Goal: Information Seeking & Learning: Learn about a topic

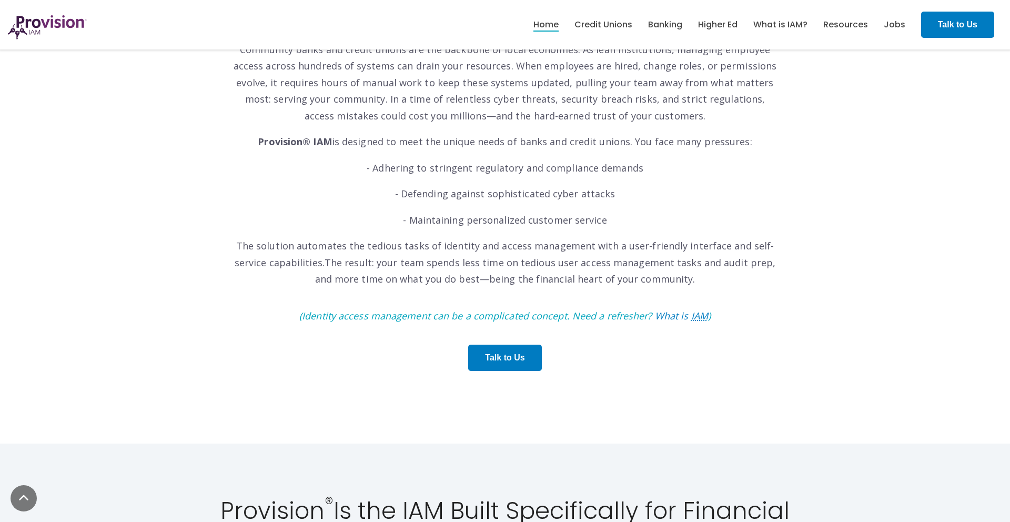
scroll to position [543, 0]
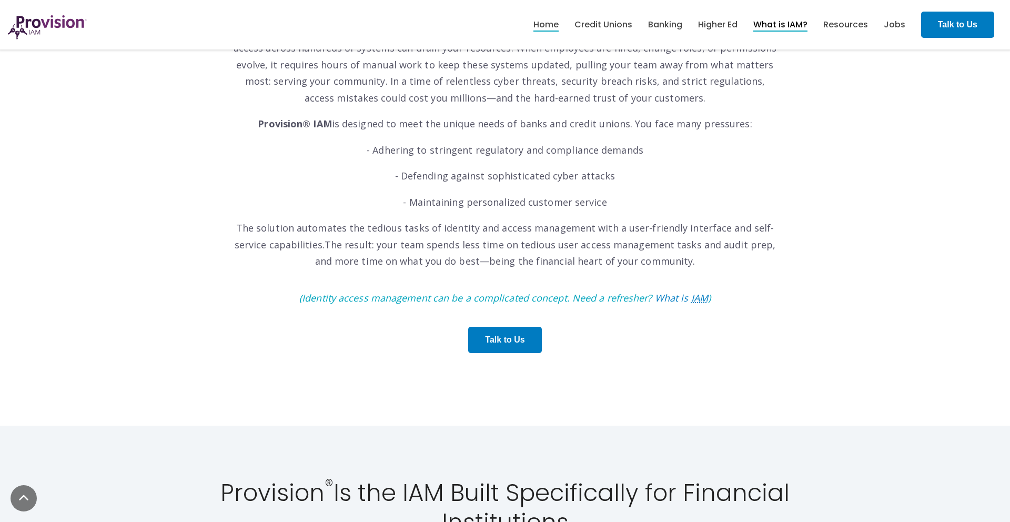
click at [771, 23] on link "What is IAM?" at bounding box center [780, 25] width 54 height 18
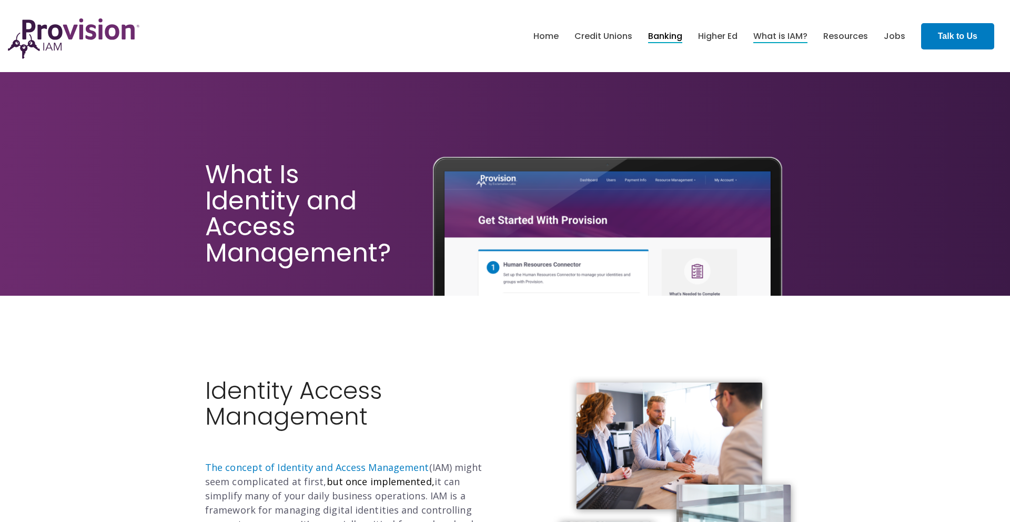
click at [671, 35] on link "Banking" at bounding box center [665, 36] width 34 height 18
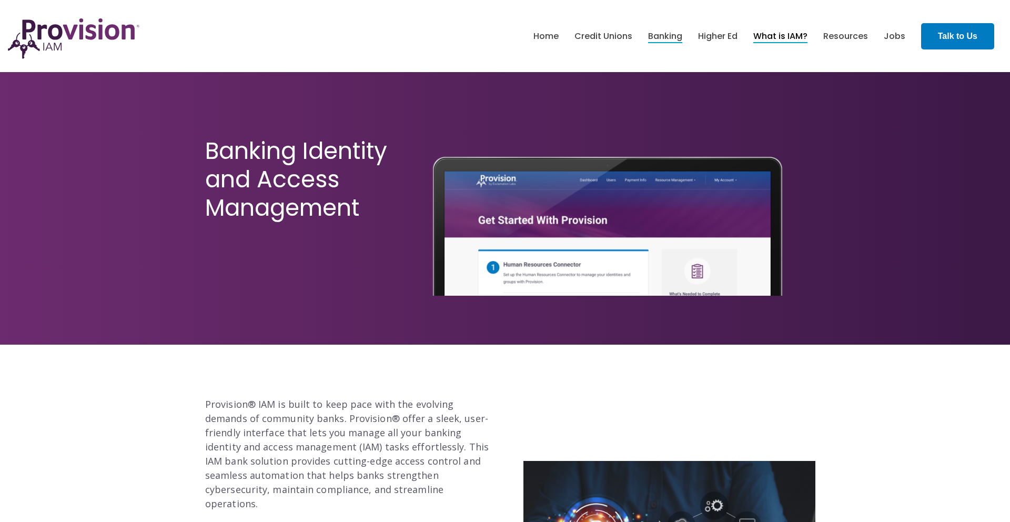
click at [778, 32] on link "What is IAM?" at bounding box center [780, 36] width 54 height 18
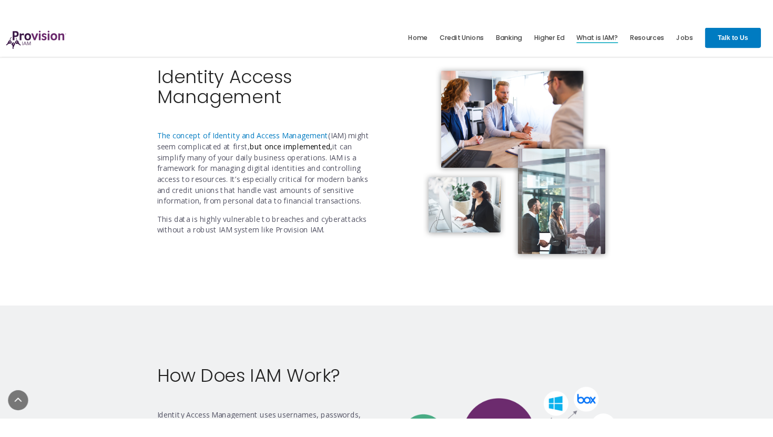
scroll to position [315, 0]
